Goal: Information Seeking & Learning: Learn about a topic

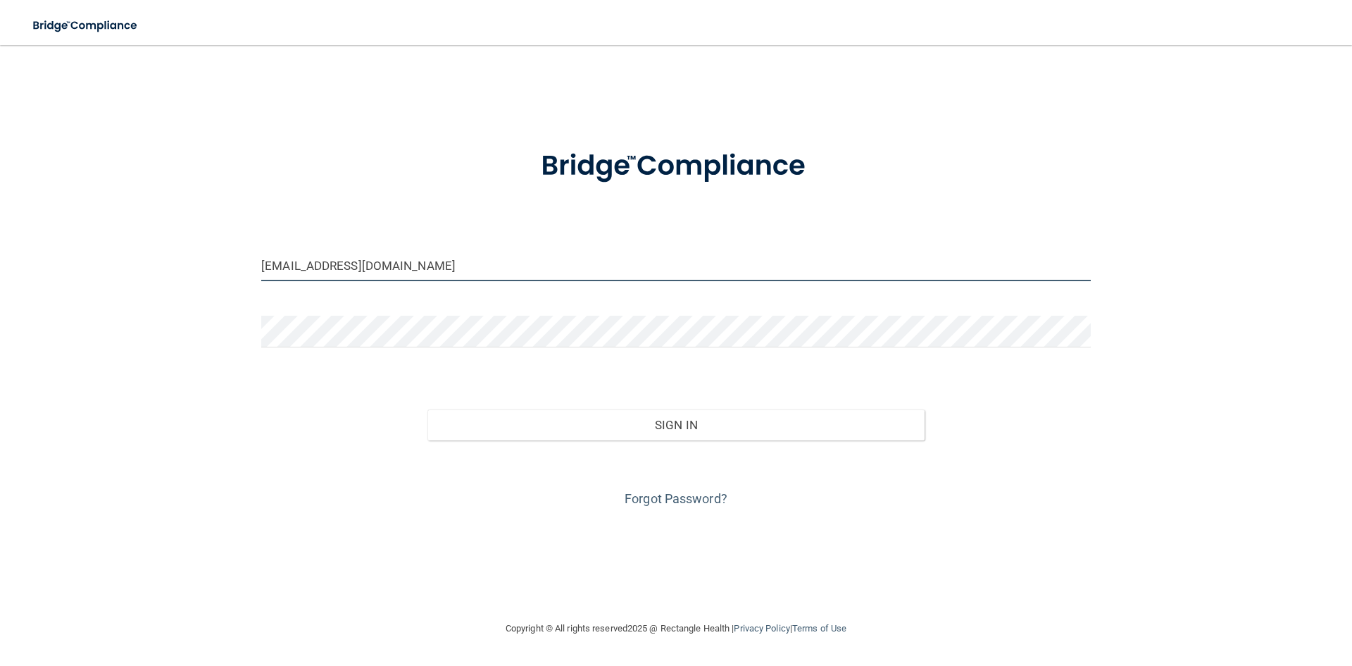
drag, startPoint x: 436, startPoint y: 262, endPoint x: 108, endPoint y: 216, distance: 331.5
click at [108, 216] on div "brittanymgreen28@gmail.com Invalid email/password. You don't have permission to…" at bounding box center [676, 332] width 1296 height 547
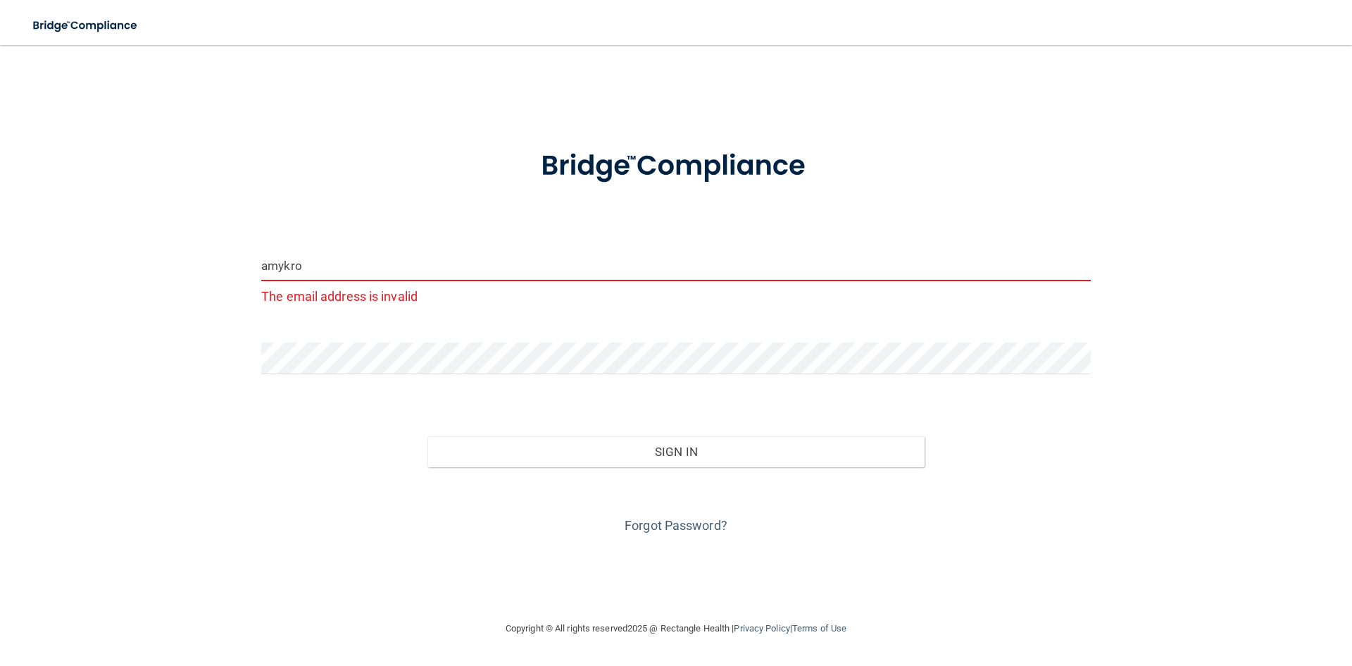
type input "[EMAIL_ADDRESS][DOMAIN_NAME]"
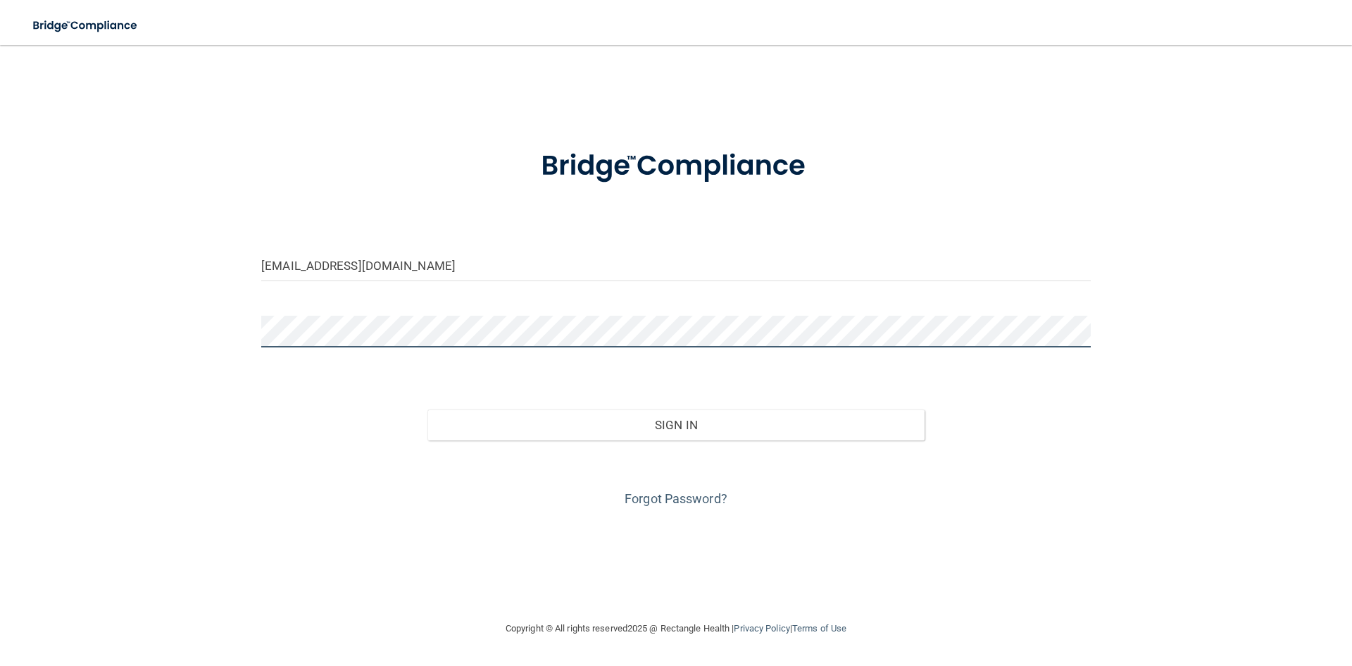
click at [97, 315] on div "amykrogman@gmail.com Invalid email/password. You don't have permission to acces…" at bounding box center [676, 332] width 1296 height 547
click at [428, 409] on button "Sign In" at bounding box center [677, 424] width 498 height 31
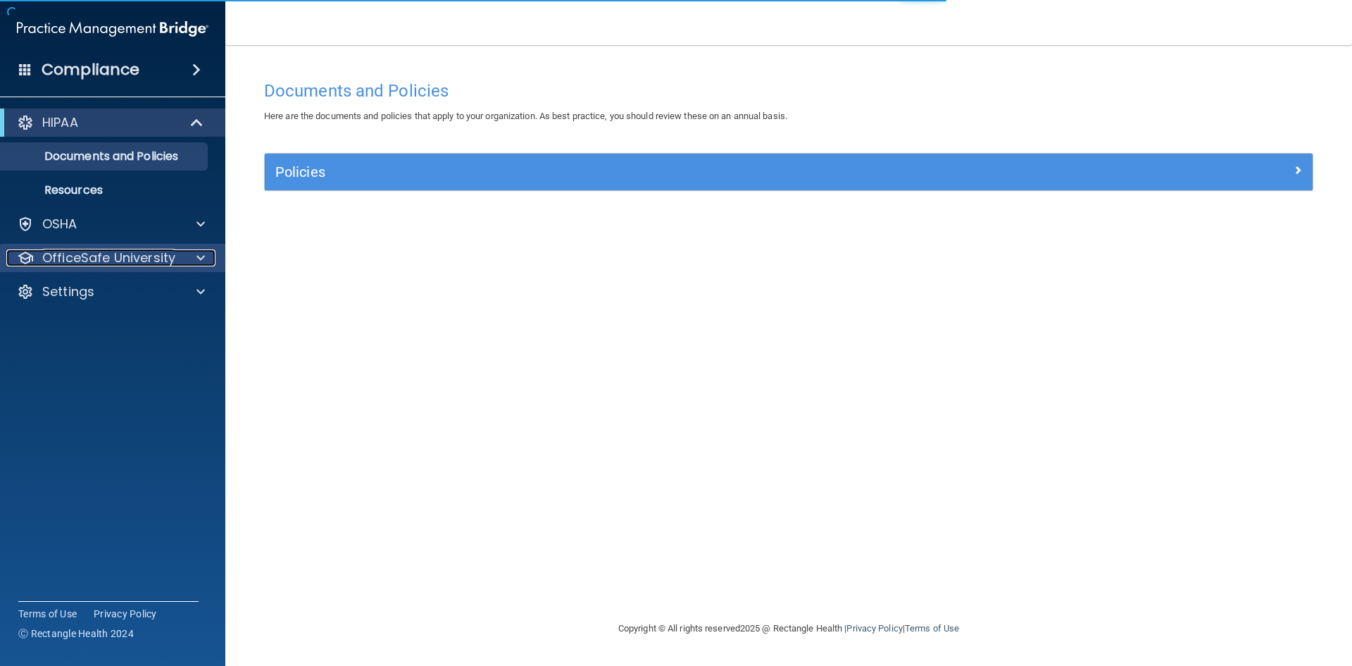
click at [99, 263] on p "OfficeSafe University" at bounding box center [108, 257] width 133 height 17
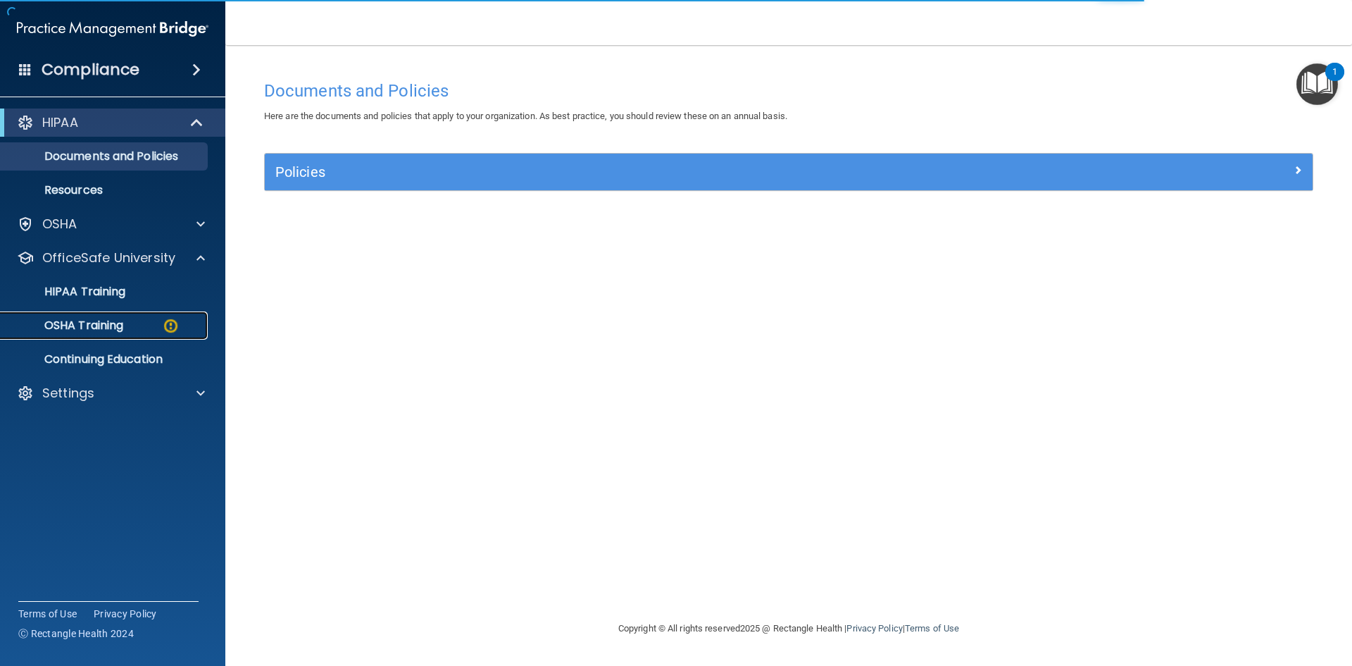
click at [108, 320] on p "OSHA Training" at bounding box center [66, 325] width 114 height 14
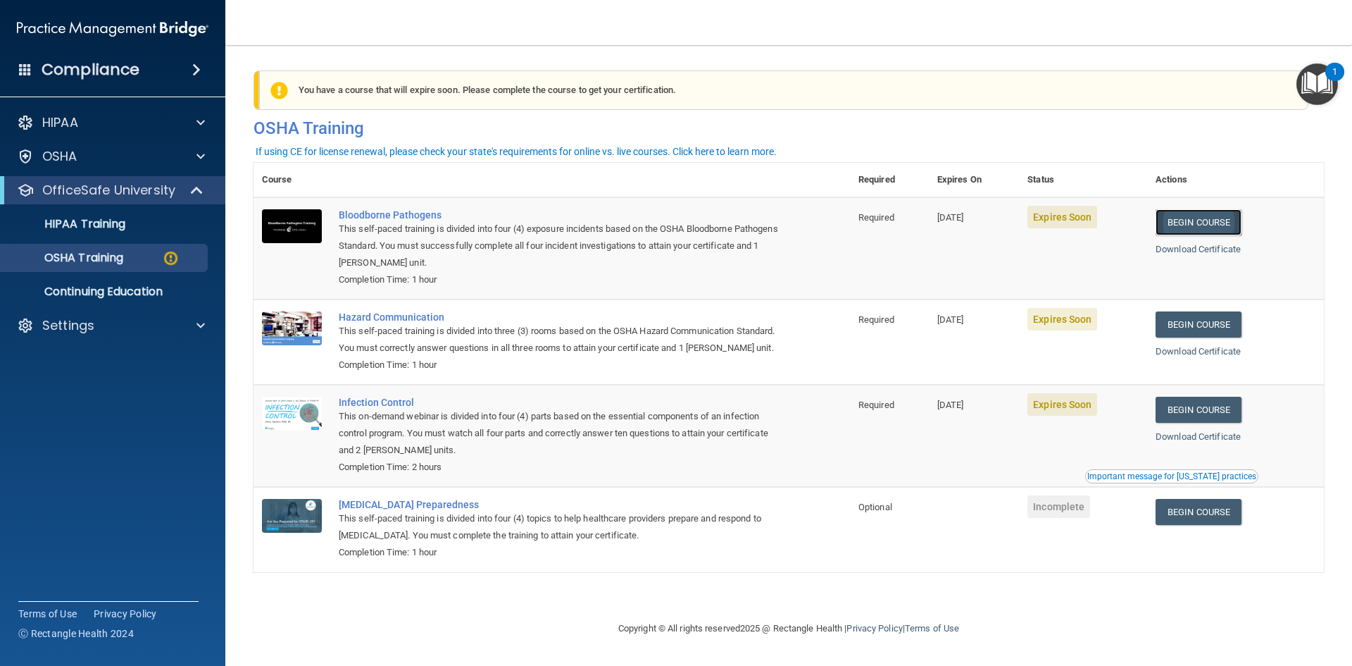
click at [1224, 227] on link "Begin Course" at bounding box center [1199, 222] width 86 height 26
click at [88, 186] on p "OfficeSafe University" at bounding box center [108, 190] width 133 height 17
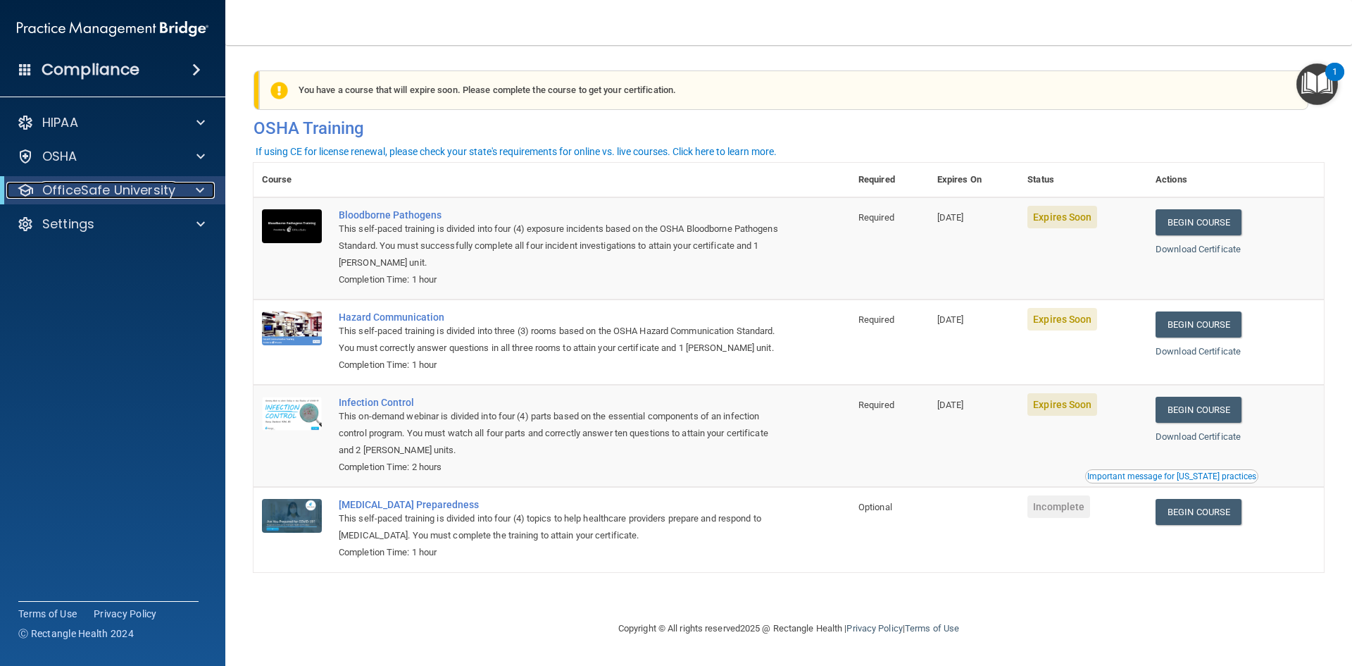
click at [107, 187] on p "OfficeSafe University" at bounding box center [108, 190] width 133 height 17
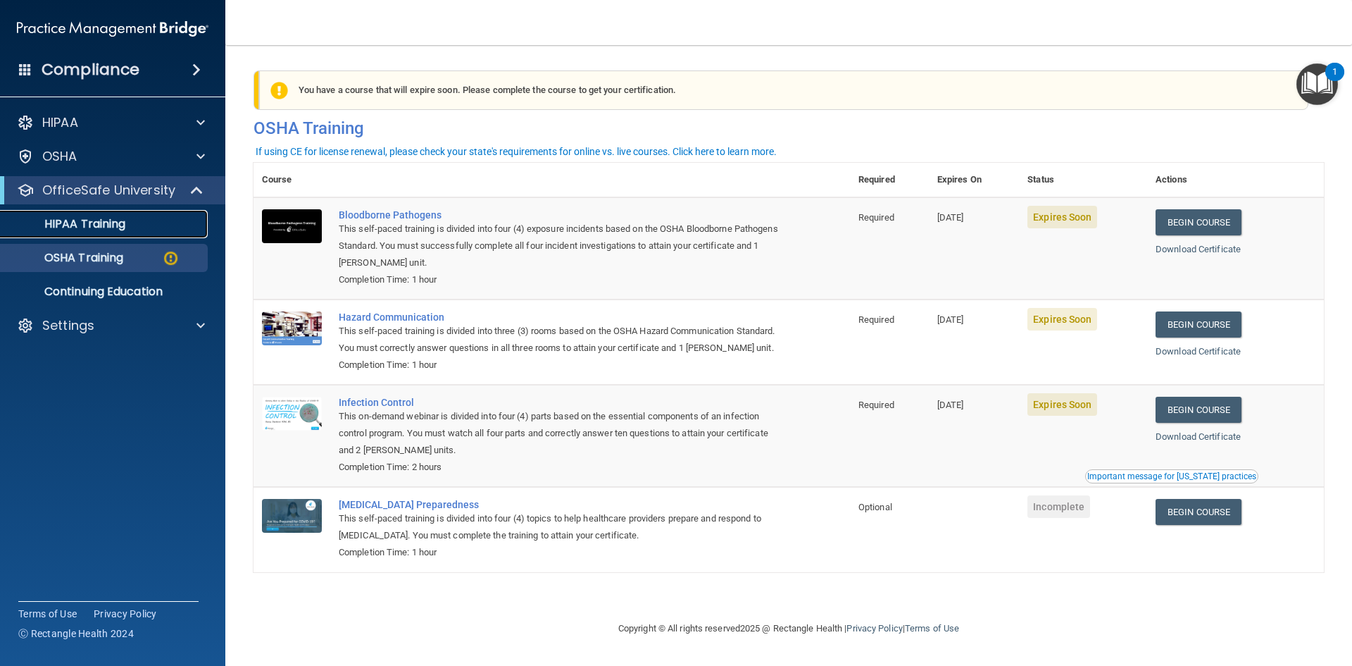
click at [83, 218] on p "HIPAA Training" at bounding box center [67, 224] width 116 height 14
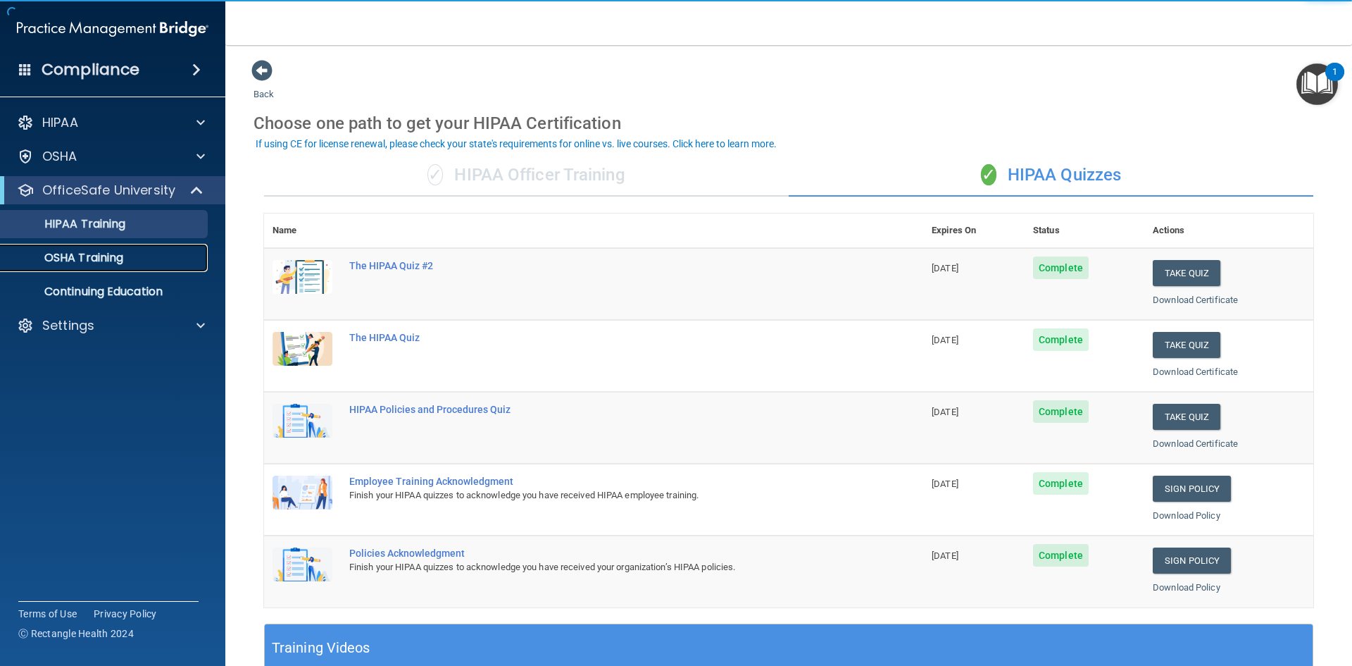
click at [83, 266] on link "OSHA Training" at bounding box center [97, 258] width 222 height 28
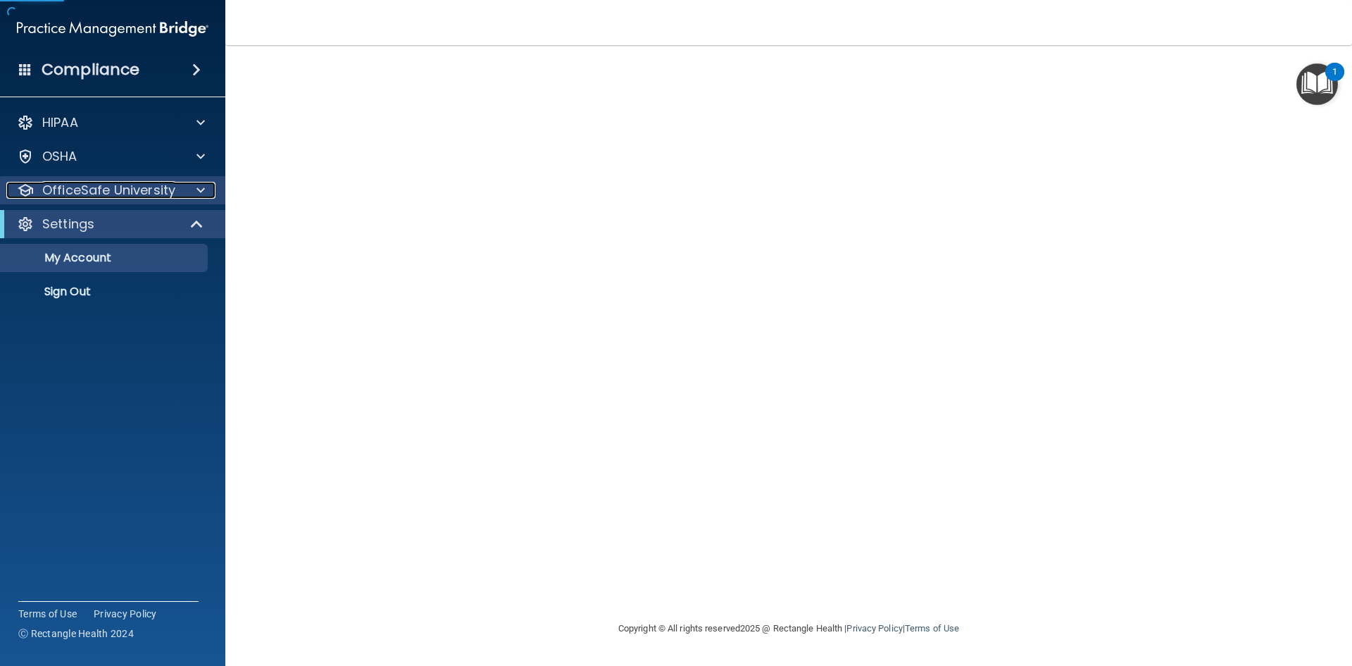
click at [87, 194] on p "OfficeSafe University" at bounding box center [108, 190] width 133 height 17
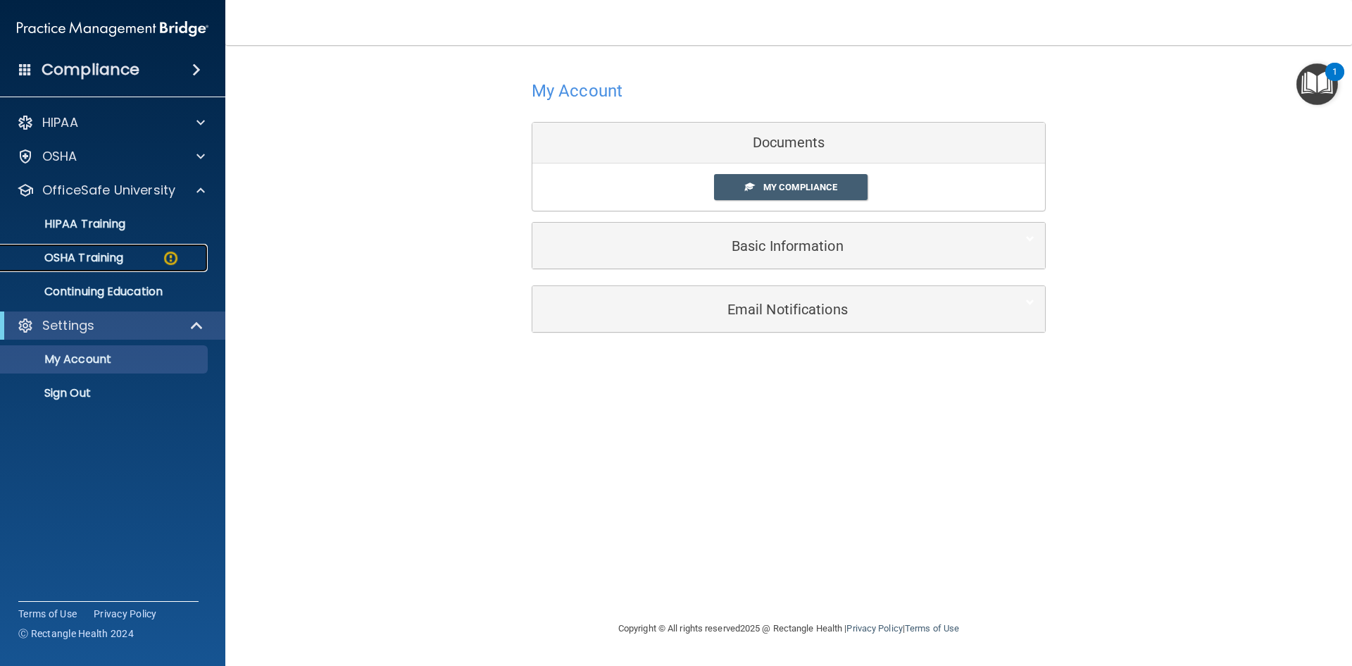
click at [115, 255] on p "OSHA Training" at bounding box center [66, 258] width 114 height 14
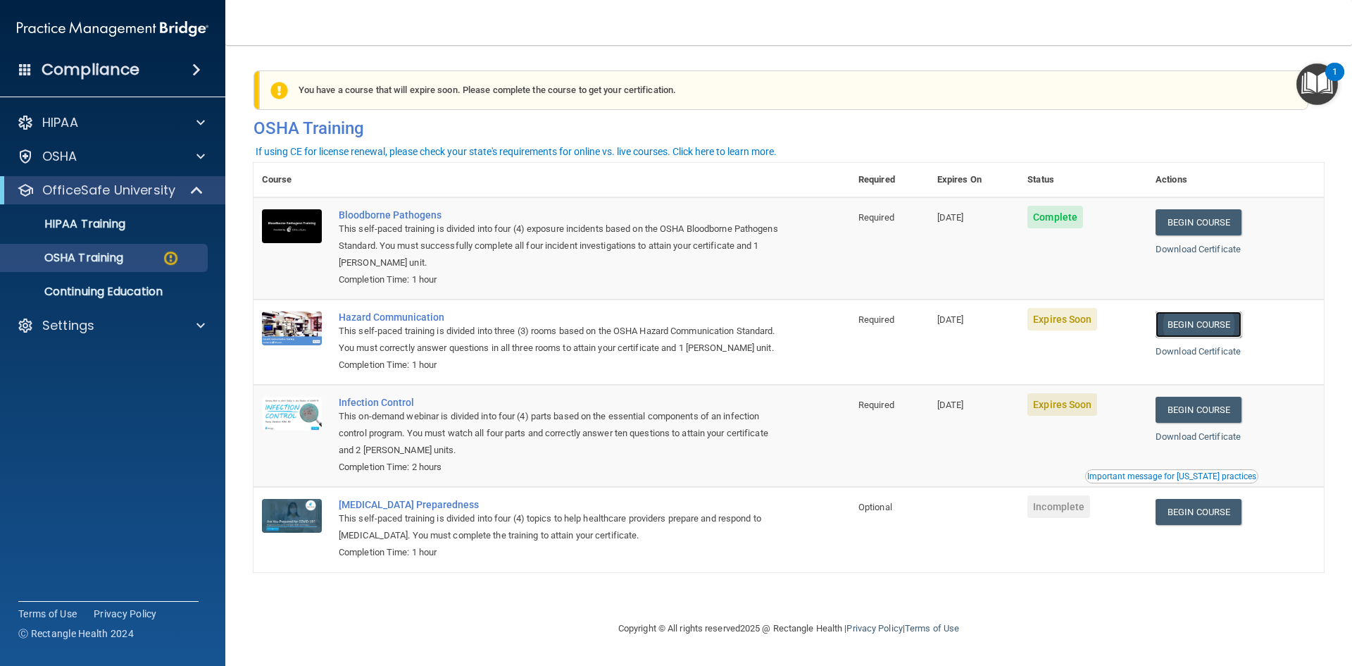
click at [1193, 320] on link "Begin Course" at bounding box center [1199, 324] width 86 height 26
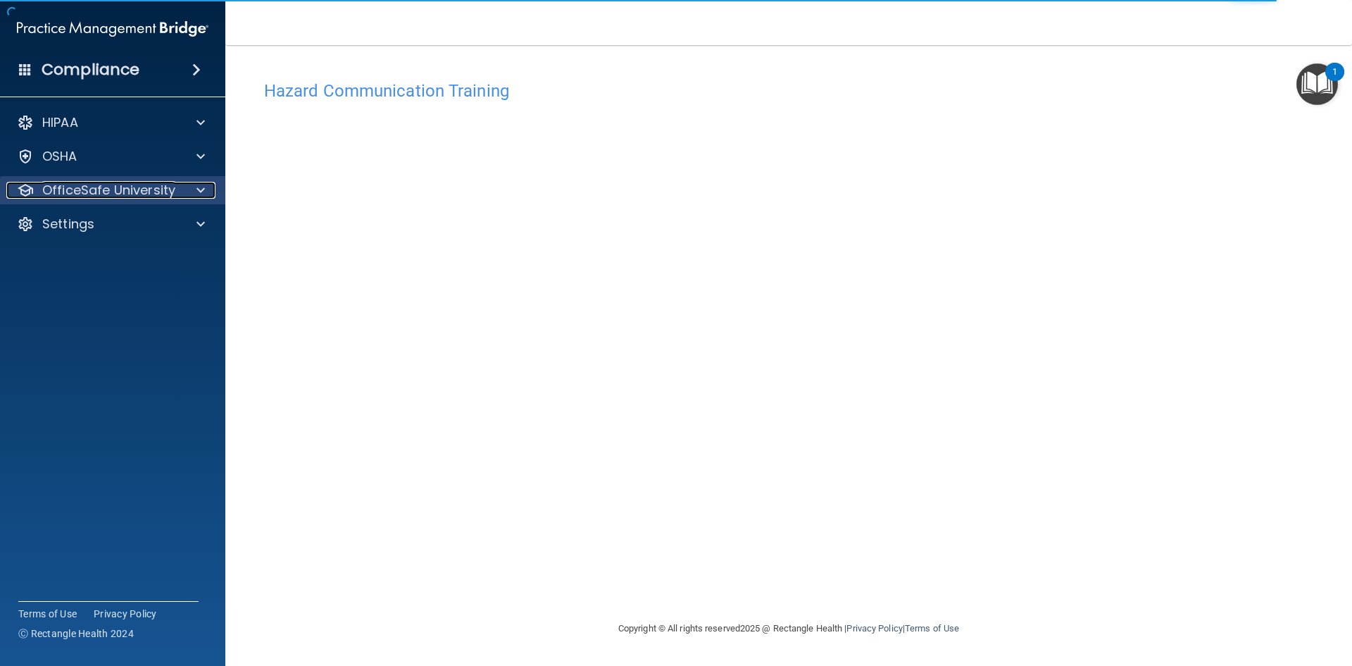
click at [163, 191] on p "OfficeSafe University" at bounding box center [108, 190] width 133 height 17
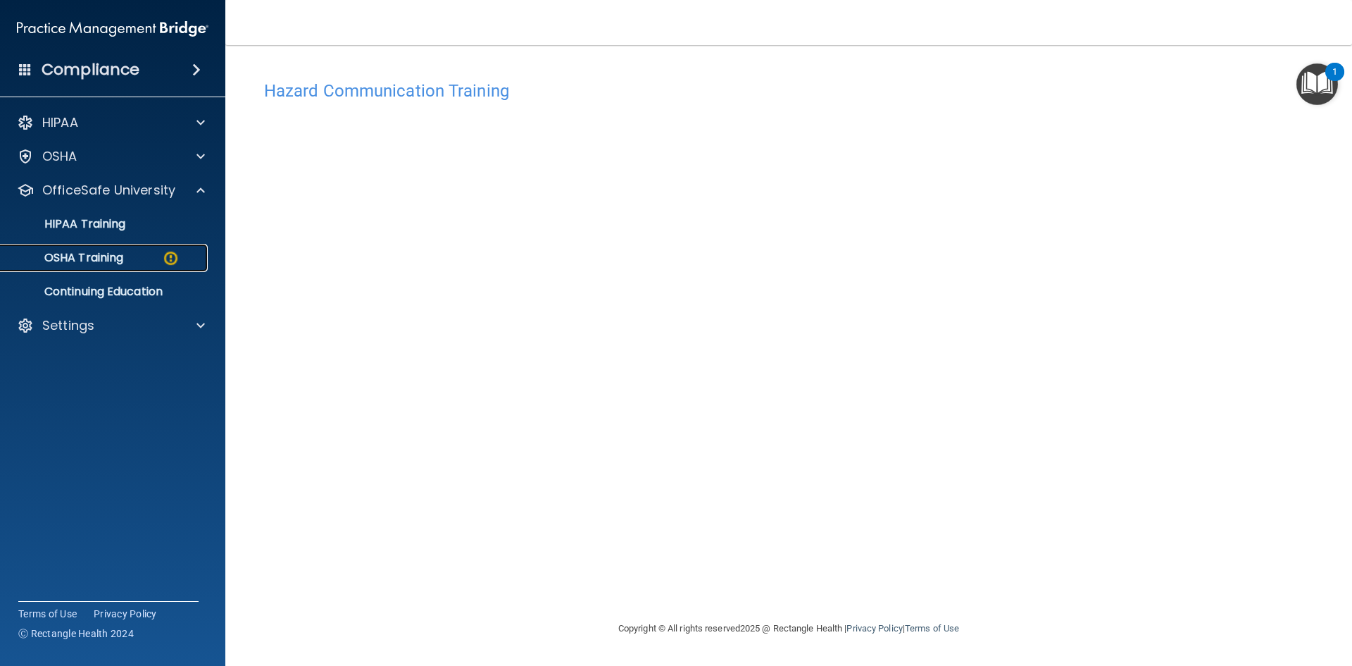
click at [108, 265] on p "OSHA Training" at bounding box center [66, 258] width 114 height 14
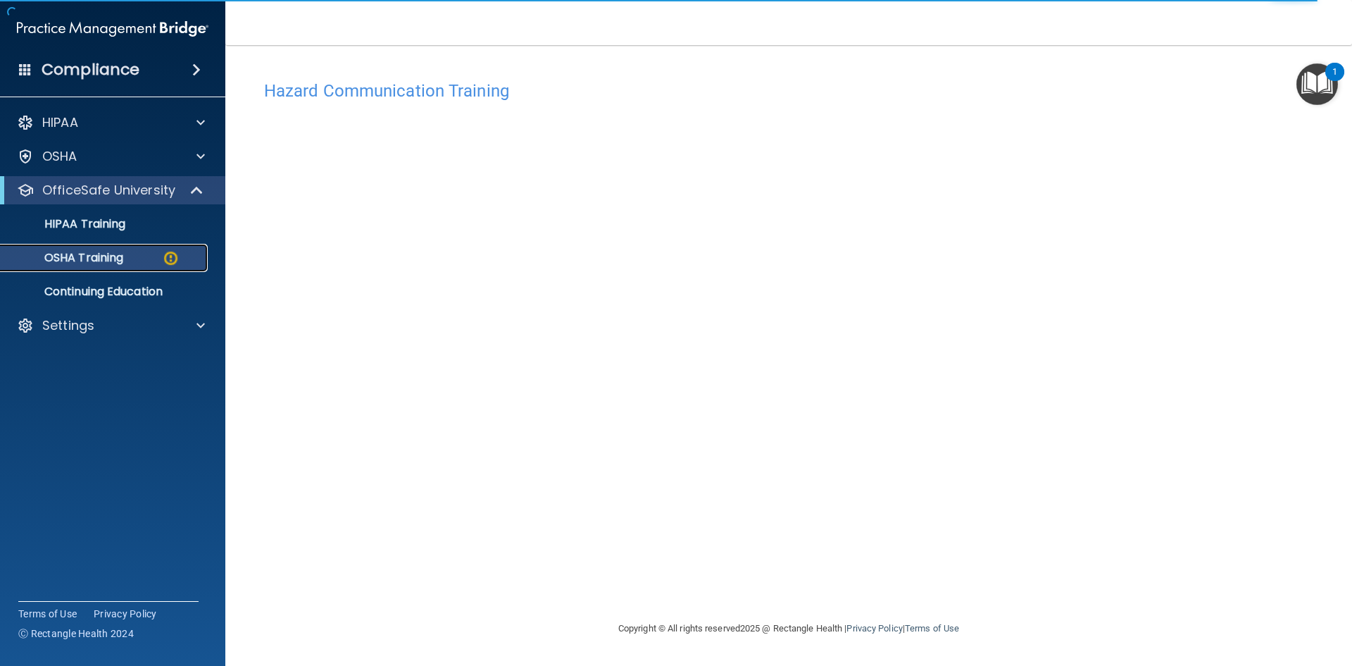
click at [111, 256] on p "OSHA Training" at bounding box center [66, 258] width 114 height 14
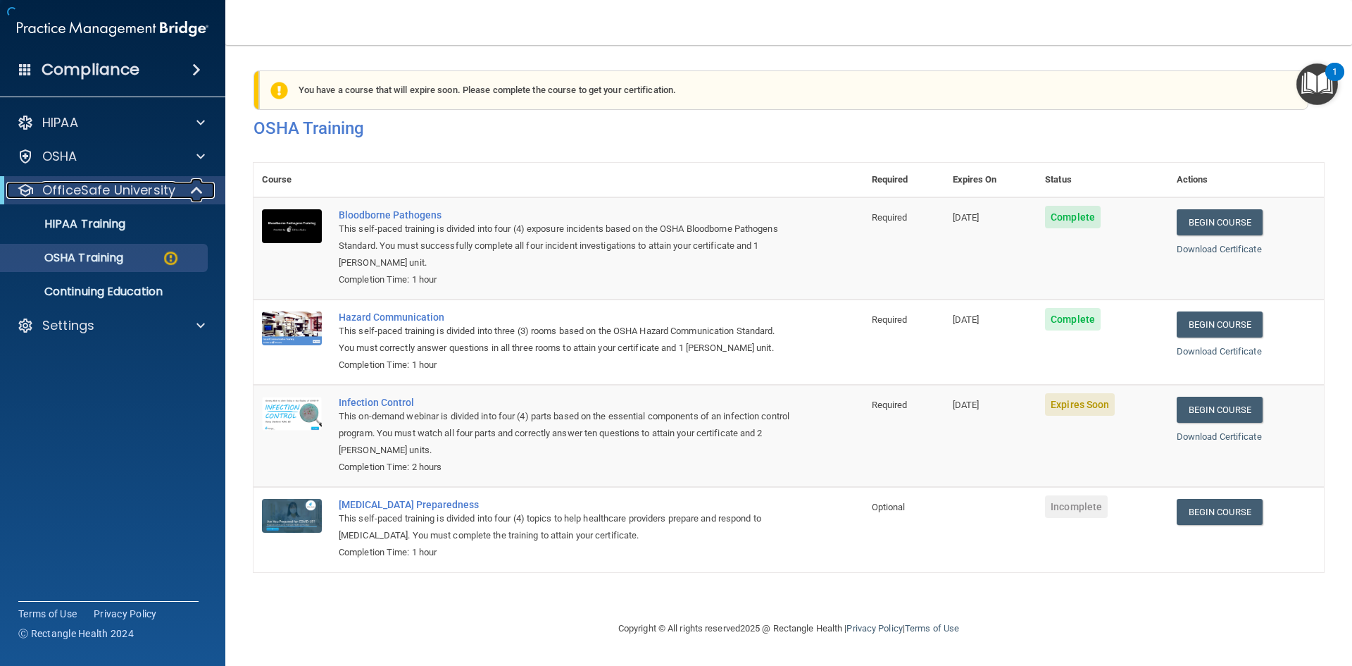
click at [131, 182] on p "OfficeSafe University" at bounding box center [108, 190] width 133 height 17
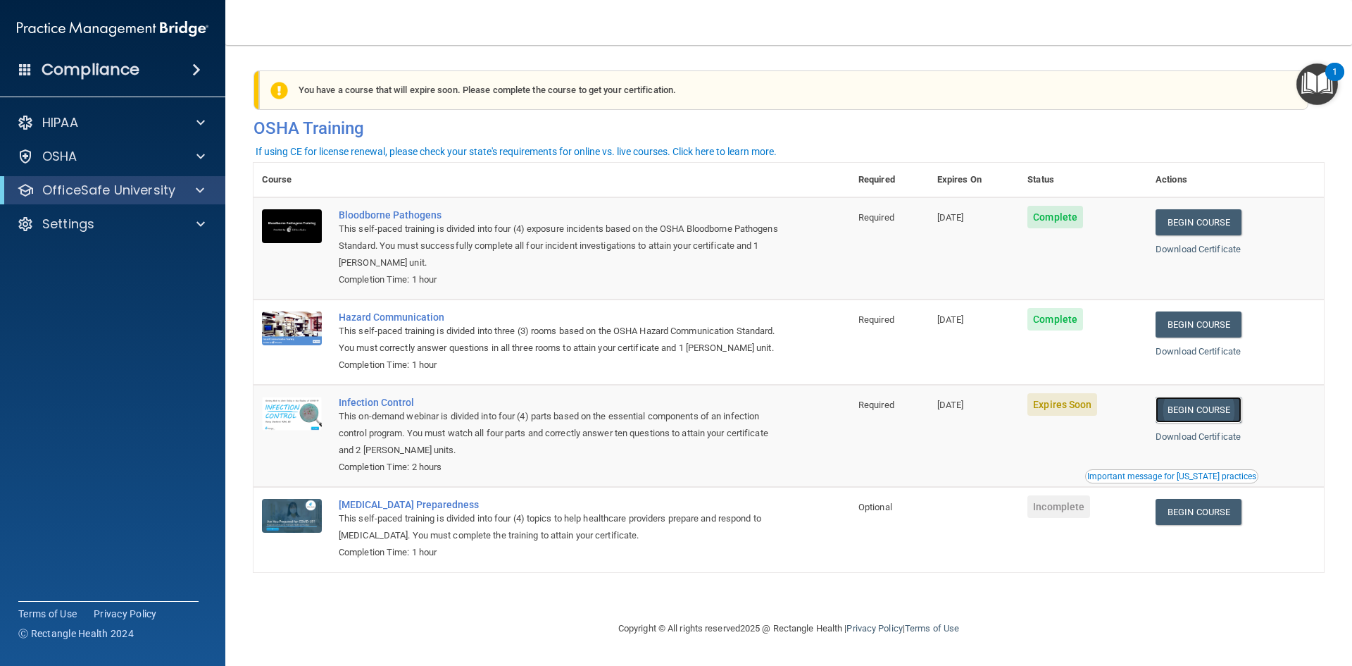
click at [1200, 423] on link "Begin Course" at bounding box center [1199, 410] width 86 height 26
click at [1204, 423] on link "Begin Course" at bounding box center [1199, 410] width 86 height 26
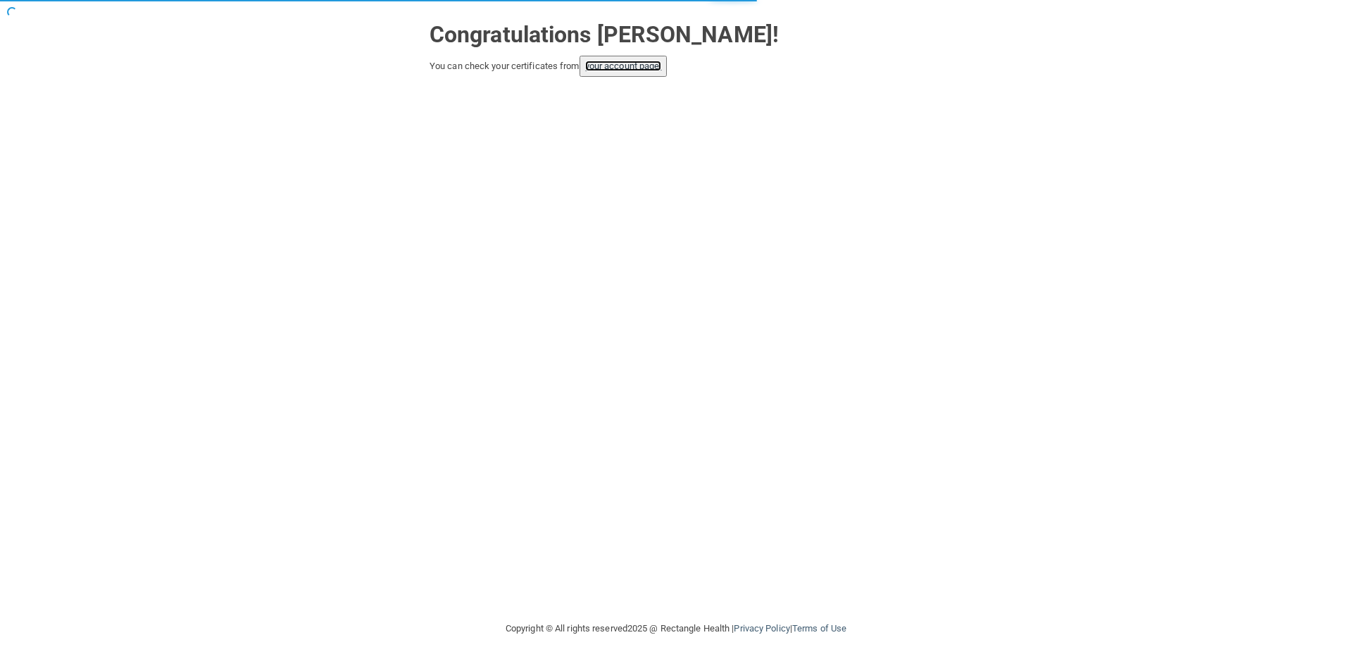
click at [647, 69] on link "your account page!" at bounding box center [623, 66] width 77 height 11
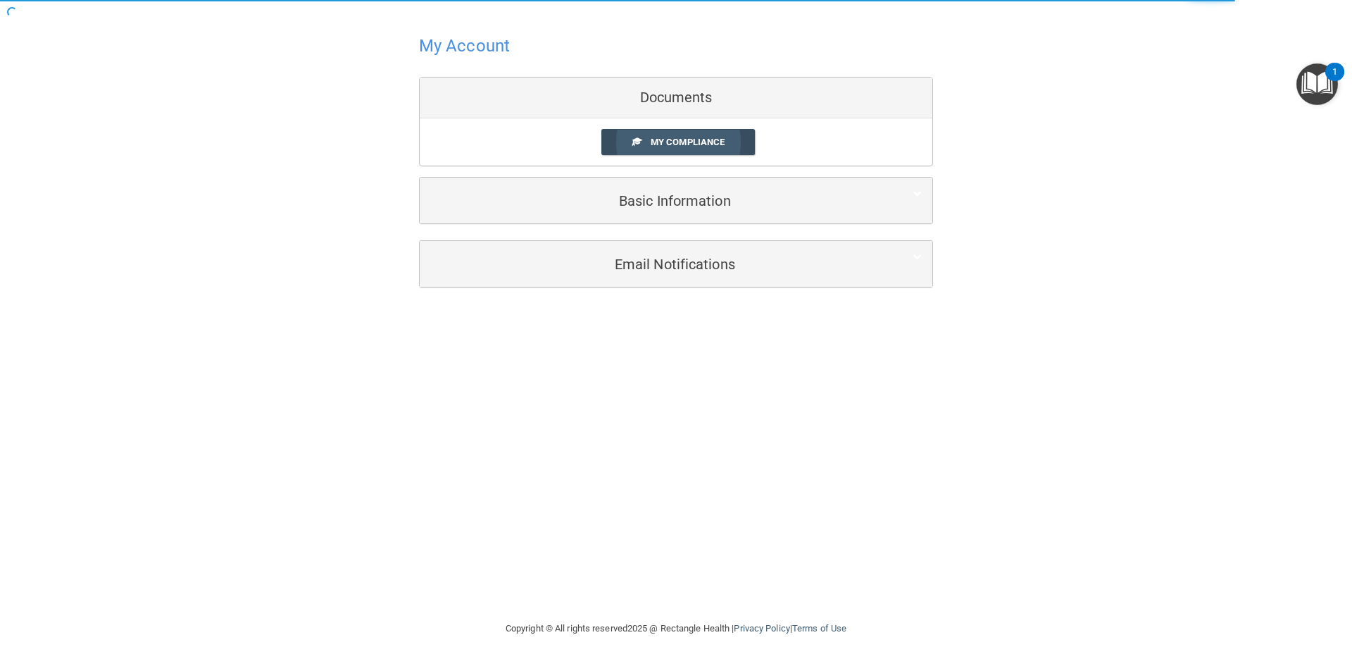
click at [722, 146] on span "My Compliance" at bounding box center [688, 142] width 74 height 11
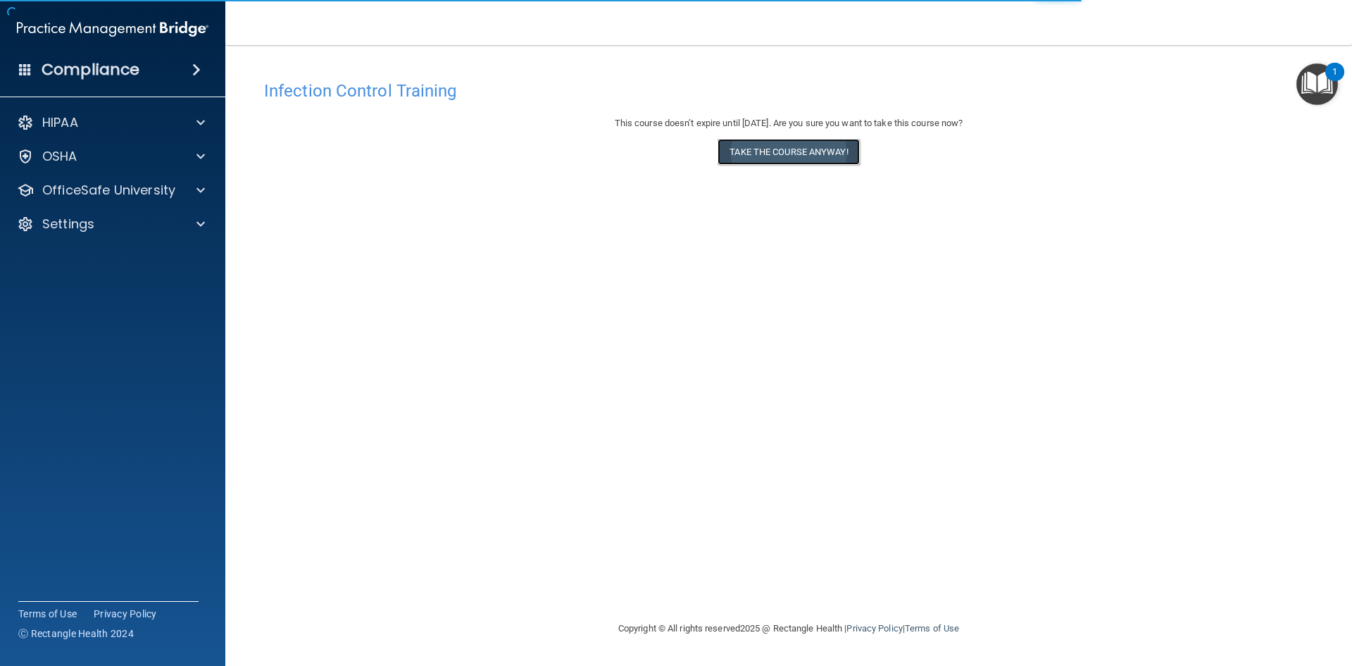
click at [815, 154] on button "Take the course anyway!" at bounding box center [789, 152] width 142 height 26
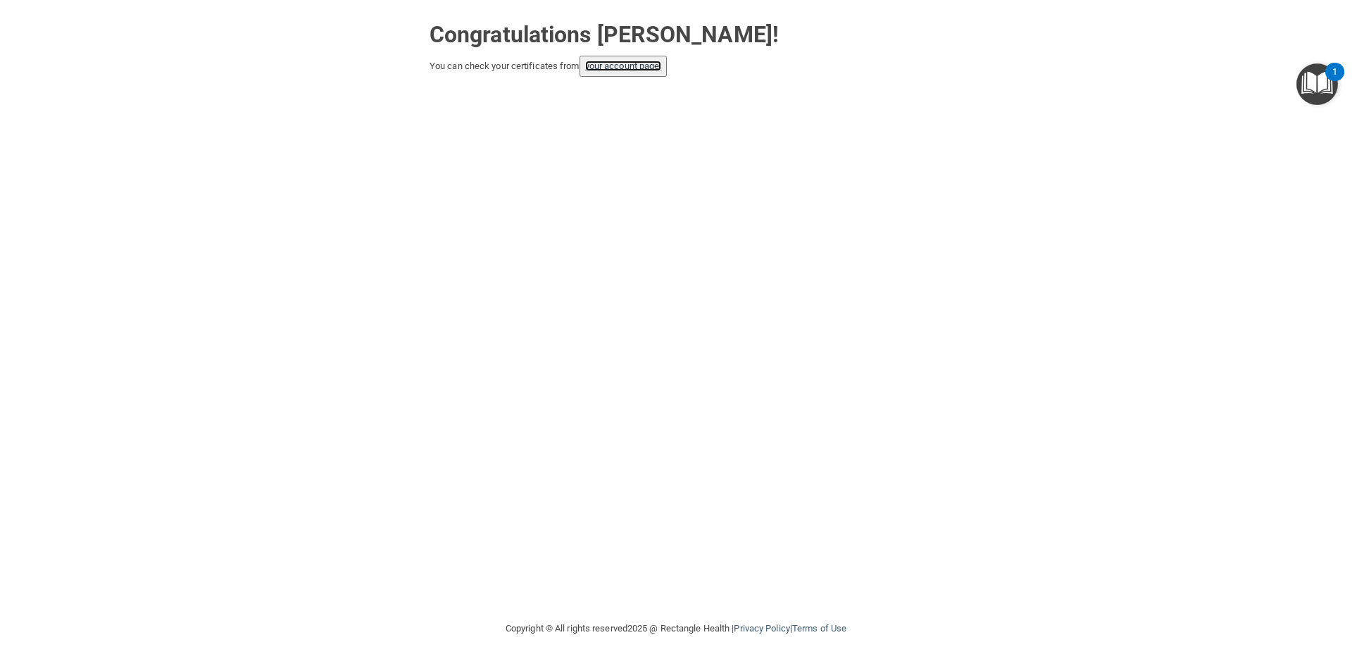
click at [628, 68] on link "your account page!" at bounding box center [623, 66] width 77 height 11
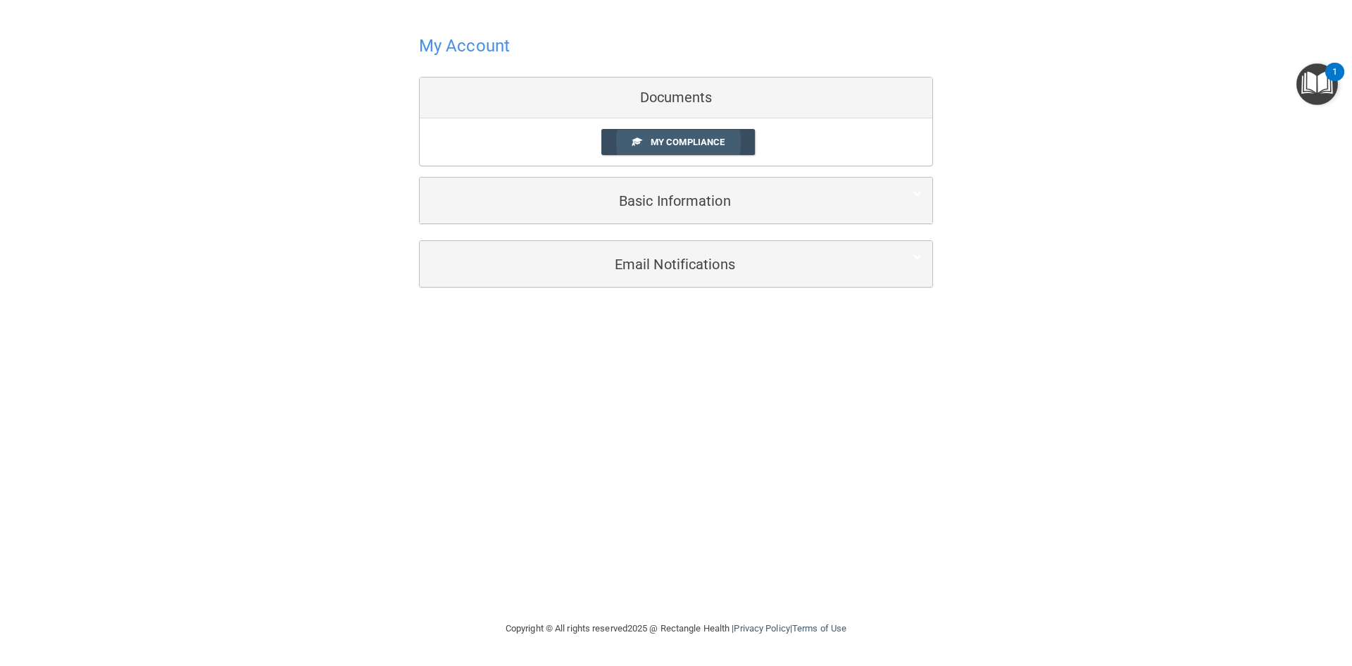
click at [708, 139] on span "My Compliance" at bounding box center [688, 142] width 74 height 11
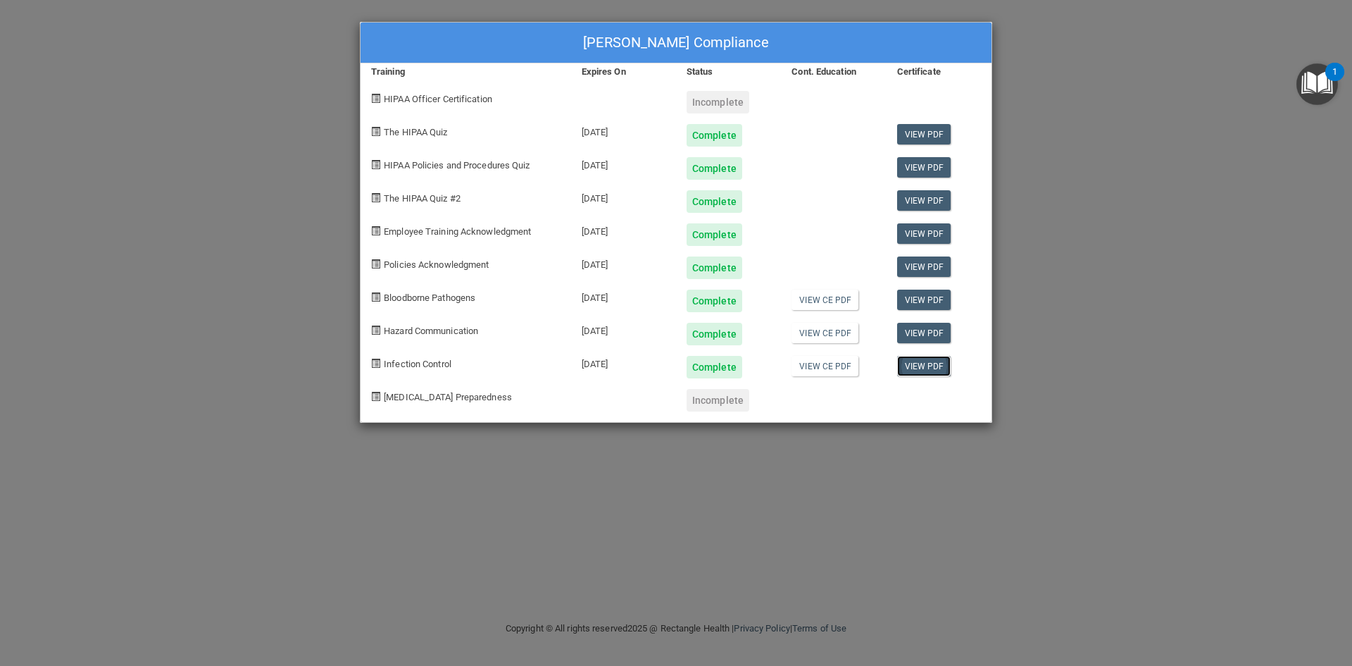
click at [925, 370] on link "View PDF" at bounding box center [924, 366] width 54 height 20
